Goal: Information Seeking & Learning: Learn about a topic

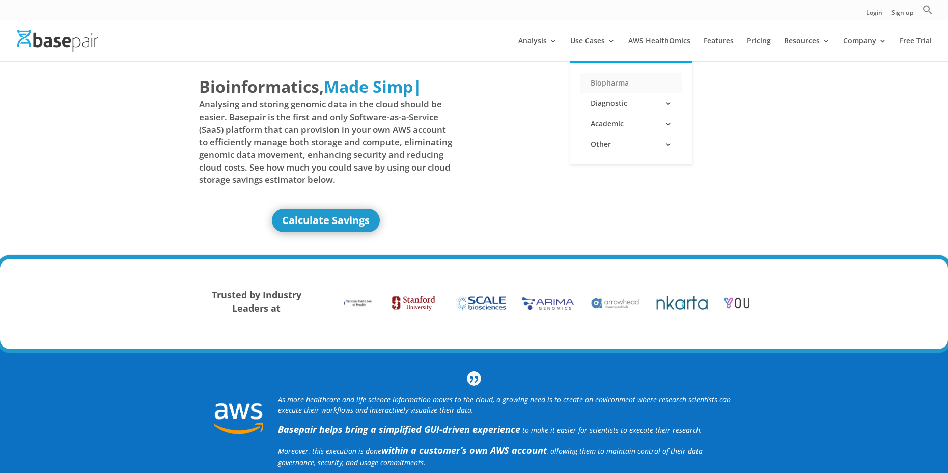
click at [604, 86] on link "Biopharma" at bounding box center [632, 83] width 102 height 20
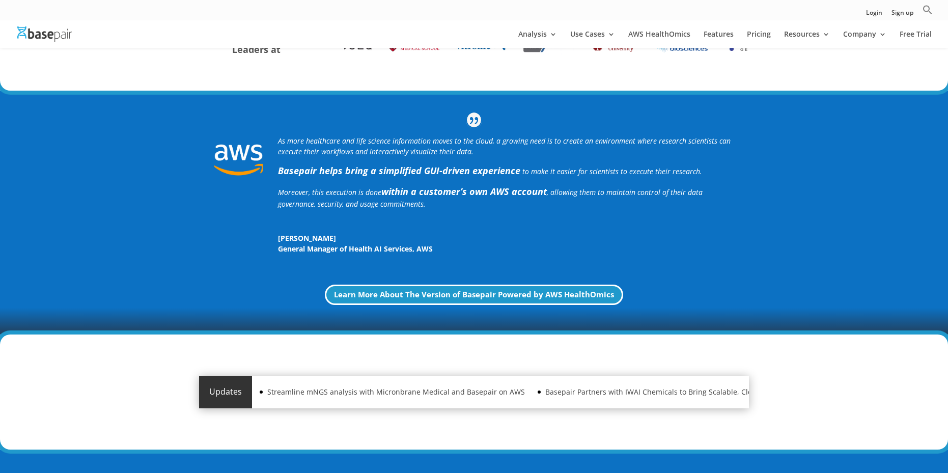
scroll to position [161, 0]
